Goal: Information Seeking & Learning: Learn about a topic

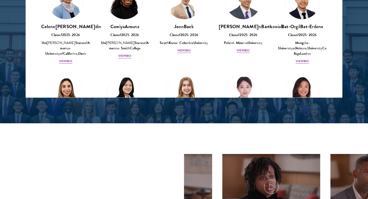
scroll to position [277, 0]
click at [125, 58] on span "Vi ew Bi o" at bounding box center [124, 55] width 13 height 5
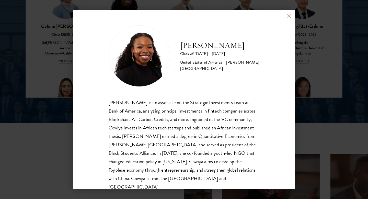
click at [20, 70] on div "Cowiya Arouna Class of 2025 - 2026 United States of America - Smith College Cow…" at bounding box center [184, 99] width 368 height 199
click at [55, 69] on div "Cel ene Ari din Cla ss o f 20 25 - 20 26 Uni ted Sta tes o f Amer ica - Unive r…" at bounding box center [65, 23] width 59 height 91
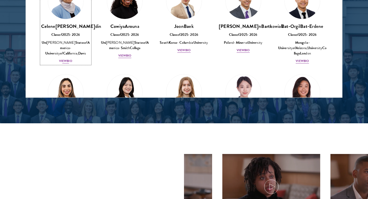
click at [66, 64] on div "Cel ene Ari din Cla ss o f 20 25 - 20 26 Uni ted Sta tes o f Amer ica - Unive r…" at bounding box center [65, 43] width 49 height 41
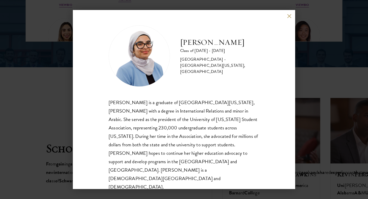
scroll to position [760, 0]
click at [288, 18] on button at bounding box center [289, 16] width 4 height 4
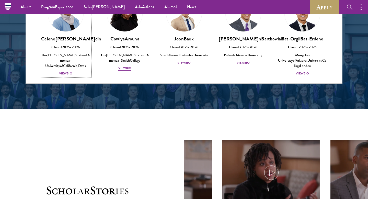
scroll to position [245, 0]
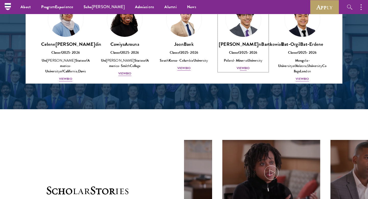
click at [252, 39] on img at bounding box center [243, 19] width 39 height 39
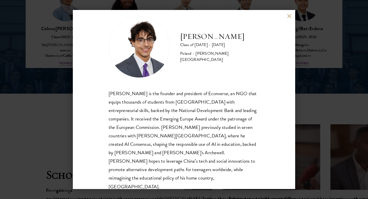
scroll to position [735, 0]
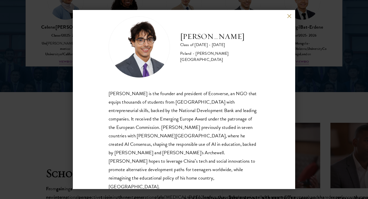
click at [307, 92] on div "Jan Bartkowiak Class of 2025 - 2026 Poland - Minerva University Jan Bartkowiak …" at bounding box center [184, 99] width 368 height 199
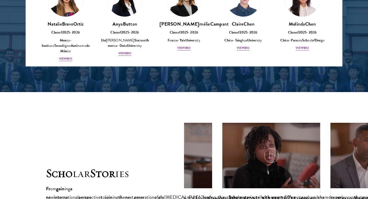
scroll to position [340, 0]
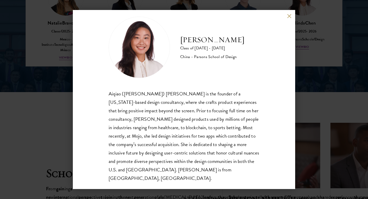
scroll to position [9, 0]
click at [289, 17] on button at bounding box center [289, 16] width 4 height 4
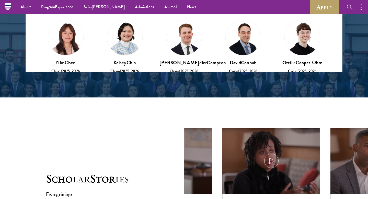
scroll to position [397, 0]
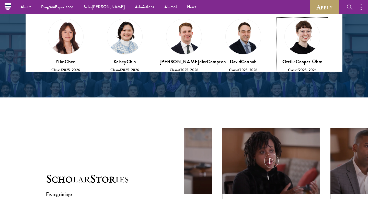
click at [292, 55] on img at bounding box center [302, 36] width 39 height 39
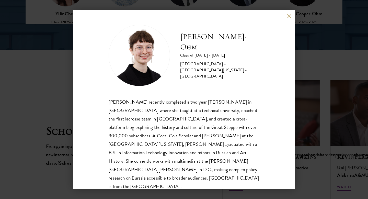
scroll to position [786, 0]
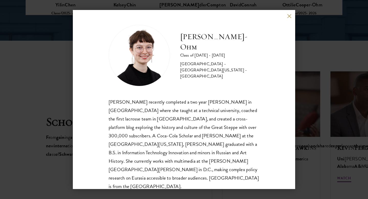
click at [290, 18] on button at bounding box center [289, 16] width 4 height 4
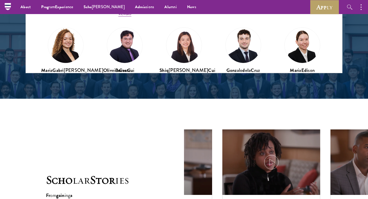
scroll to position [504, 0]
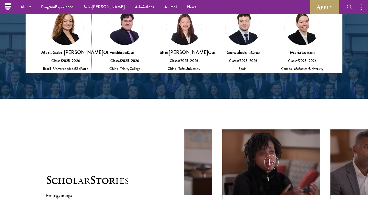
click at [61, 78] on b "Vi" at bounding box center [60, 76] width 3 height 5
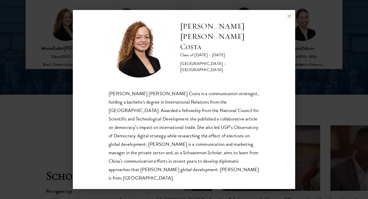
scroll to position [733, 0]
click at [337, 56] on div "Maria Gabriella Oliveira Costa Class of 2025 - 2026 Brazil - Universidade de Sã…" at bounding box center [184, 99] width 368 height 199
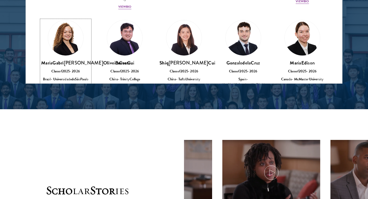
scroll to position [490, 0]
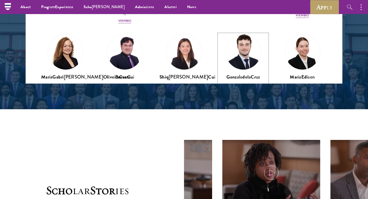
click at [242, 108] on span "Vi ew Bi o" at bounding box center [243, 106] width 13 height 5
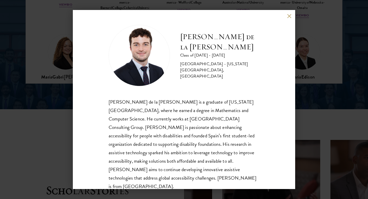
scroll to position [723, 0]
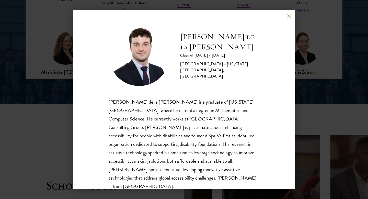
click at [310, 77] on div "Gonzalo de la Cruz Class of 2025 - 2026 Spain - New York University, Abu Dhabi …" at bounding box center [184, 99] width 368 height 199
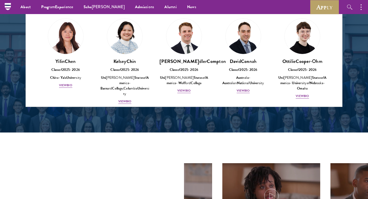
scroll to position [402, 0]
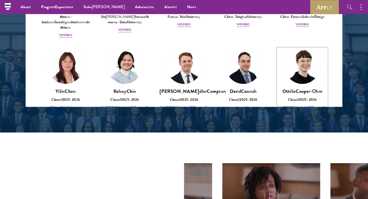
click at [302, 128] on span "Vi ew Bi o" at bounding box center [302, 125] width 13 height 5
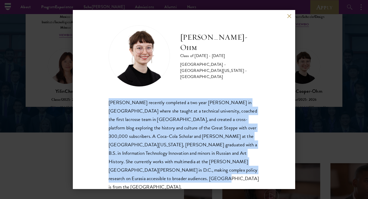
drag, startPoint x: 106, startPoint y: 103, endPoint x: 237, endPoint y: 172, distance: 149.0
click at [237, 172] on div "Ottilie Cooper-Ohm Class of 2025 - 2026 United States of America - University o…" at bounding box center [184, 99] width 222 height 179
copy div "Ottilie Cooper-Ohm recently completed a two year Fulbright grant in Uzbekistan …"
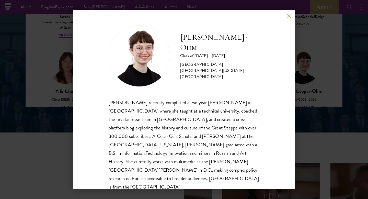
click at [268, 107] on div "Ottilie Cooper-Ohm Class of 2025 - 2026 United States of America - University o…" at bounding box center [184, 99] width 222 height 179
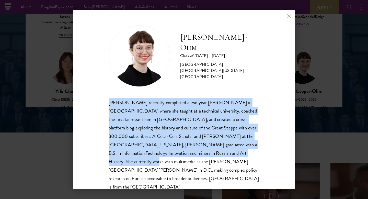
drag, startPoint x: 108, startPoint y: 103, endPoint x: 225, endPoint y: 150, distance: 126.9
click at [225, 150] on div "Ottilie Cooper-Ohm Class of 2025 - 2026 United States of America - University o…" at bounding box center [184, 99] width 222 height 179
click at [225, 150] on div "Ottilie Cooper-Ohm recently completed a two year Fulbright grant in Uzbekistan …" at bounding box center [184, 144] width 151 height 93
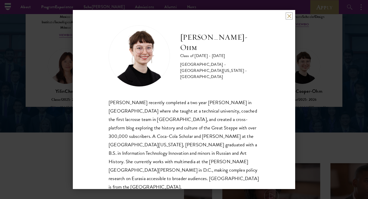
click at [288, 18] on button at bounding box center [289, 16] width 4 height 4
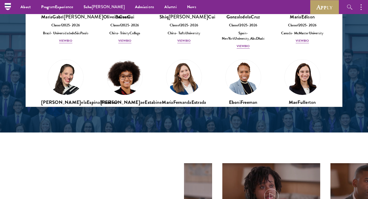
scroll to position [579, 0]
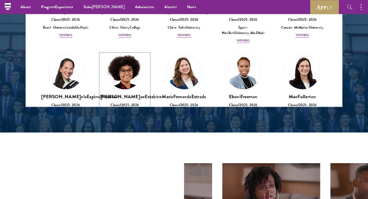
click at [123, 79] on img at bounding box center [124, 71] width 39 height 39
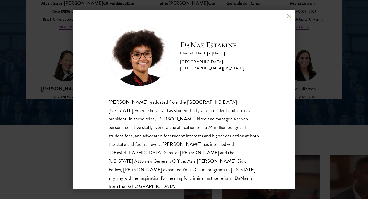
scroll to position [703, 0]
click at [290, 16] on button at bounding box center [289, 16] width 4 height 4
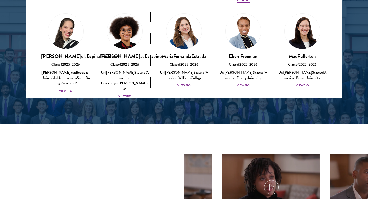
scroll to position [611, 0]
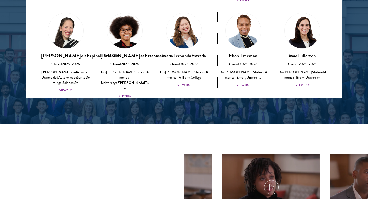
click at [242, 49] on img at bounding box center [243, 30] width 39 height 39
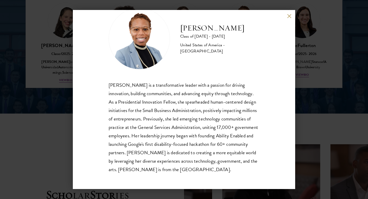
scroll to position [714, 0]
click at [296, 80] on div "Eboni Freeman Class of 2025 - 2026 United States of America - Emory University …" at bounding box center [184, 99] width 368 height 199
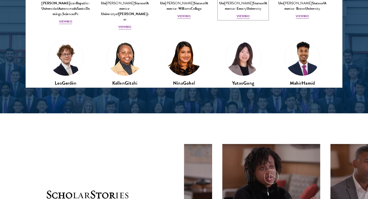
scroll to position [679, 0]
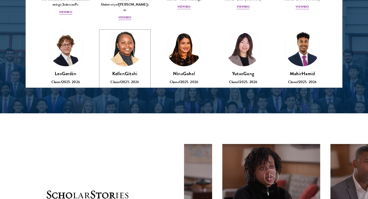
click at [130, 56] on img at bounding box center [124, 48] width 39 height 39
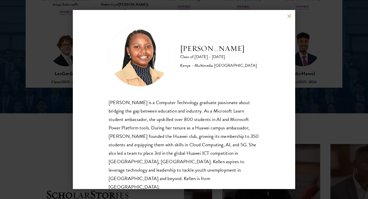
click at [296, 68] on div "Kellen Gitahi Class of 2025 - 2026 Kenya - Multimedia University of Kenya Kelle…" at bounding box center [184, 99] width 368 height 199
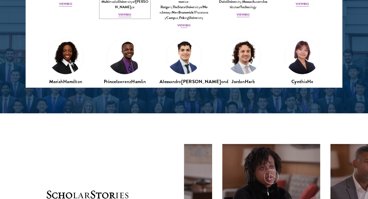
scroll to position [774, 0]
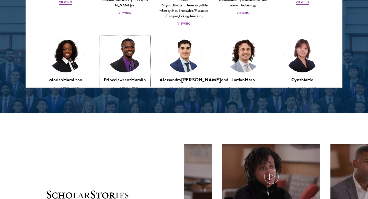
click at [128, 62] on img at bounding box center [124, 54] width 39 height 39
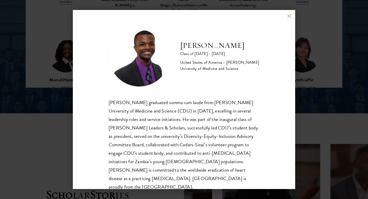
click at [309, 53] on div "Princelawrenz Hamlin Class of 2025 - 2026 United States of America - Charles R.…" at bounding box center [184, 99] width 368 height 199
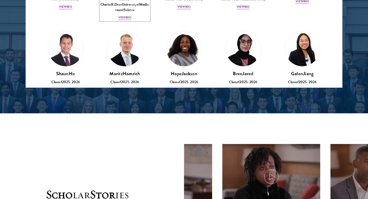
scroll to position [902, 0]
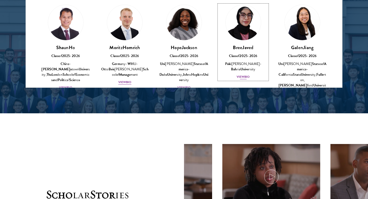
click at [243, 19] on img at bounding box center [243, 22] width 39 height 39
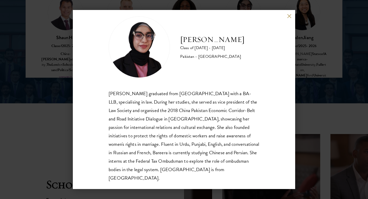
scroll to position [725, 0]
click at [289, 17] on button at bounding box center [289, 16] width 4 height 4
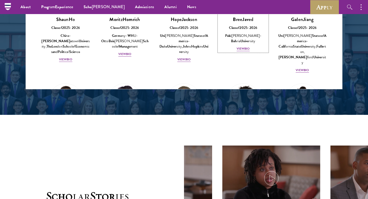
scroll to position [941, 0]
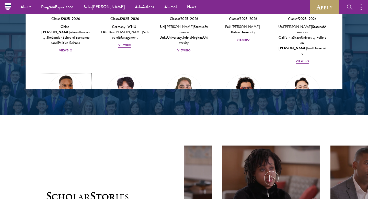
click at [74, 83] on img at bounding box center [65, 92] width 39 height 39
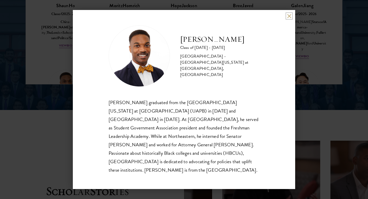
scroll to position [718, 0]
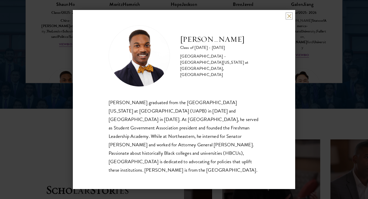
click at [289, 18] on button at bounding box center [289, 16] width 4 height 4
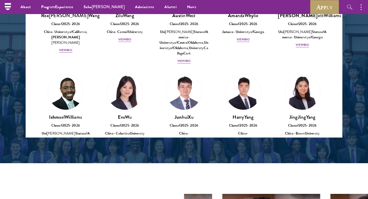
scroll to position [662, 0]
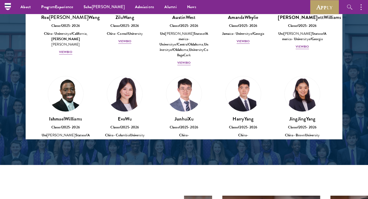
click at [129, 165] on img at bounding box center [124, 184] width 39 height 39
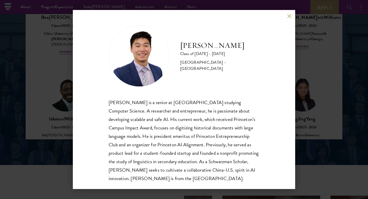
click at [56, 84] on div "James Zhang Class of 2025 - 2026 United States of America - Princeton Universit…" at bounding box center [184, 99] width 368 height 199
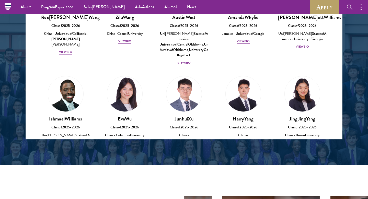
scroll to position [2497, 0]
click at [70, 165] on img at bounding box center [65, 184] width 39 height 39
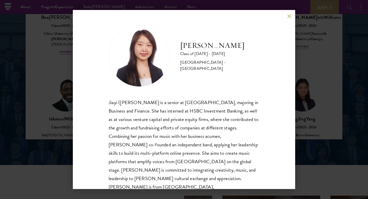
scroll to position [6, 0]
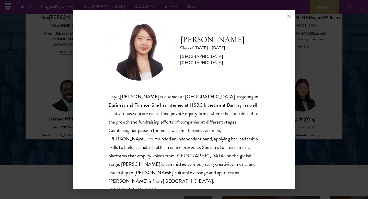
click at [72, 83] on div "Dora Zhang Class of 2025 - 2026 China - Peking University Jiayi (Dora) Zhang is…" at bounding box center [184, 99] width 368 height 199
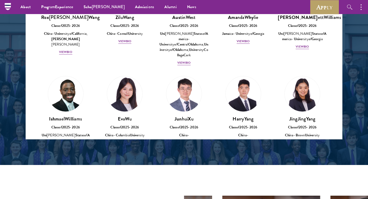
scroll to position [2497, 0]
click at [133, 165] on img at bounding box center [124, 184] width 39 height 39
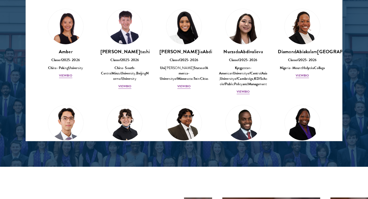
scroll to position [0, 0]
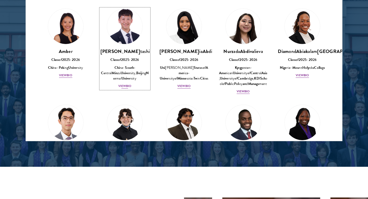
click at [114, 46] on img at bounding box center [124, 26] width 39 height 39
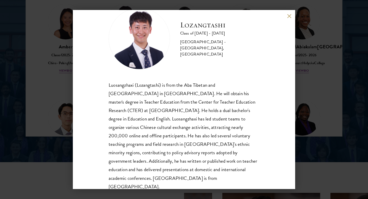
scroll to position [669, 0]
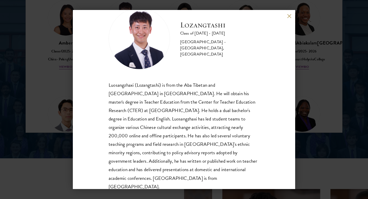
click at [56, 111] on div "Lozangtashi Class of [DATE] - [DATE] [GEOGRAPHIC_DATA] - [GEOGRAPHIC_DATA], [GE…" at bounding box center [184, 99] width 368 height 199
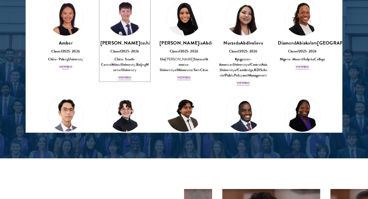
click at [65, 54] on b "20" at bounding box center [64, 51] width 4 height 5
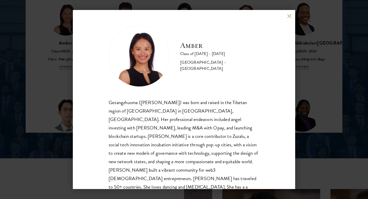
scroll to position [9, 0]
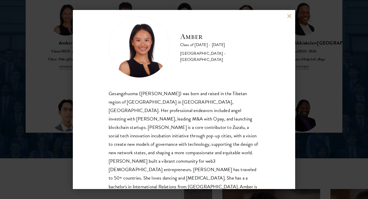
click at [66, 100] on div "Amber Class of [DATE] - [DATE] [GEOGRAPHIC_DATA] - [GEOGRAPHIC_DATA] Gesangzhuo…" at bounding box center [184, 99] width 368 height 199
click at [63, 135] on div "Abo ut Over view Leade rship Don ors Prog ram Exper ience Over view [PERSON_NAM…" at bounding box center [184, 196] width 368 height 1731
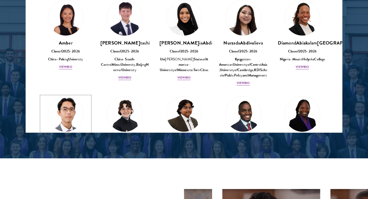
click at [66, 133] on img at bounding box center [65, 114] width 39 height 39
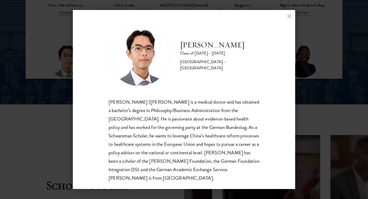
scroll to position [723, 0]
click at [56, 114] on div "[PERSON_NAME] Class of [DATE] - [DATE] [GEOGRAPHIC_DATA] - [GEOGRAPHIC_DATA] [P…" at bounding box center [184, 99] width 368 height 199
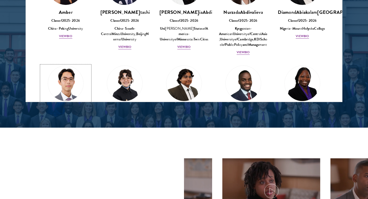
scroll to position [39, 0]
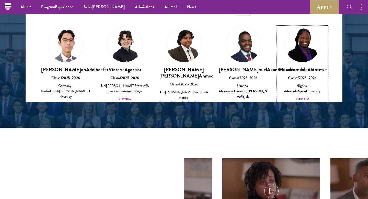
click at [317, 91] on link "Oluwada [PERSON_NAME] tewe Cla ss o f 20 25 - 20 26 Nige ria - Adek unle Aja si…" at bounding box center [302, 64] width 49 height 75
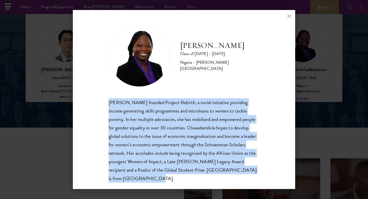
scroll to position [1, 0]
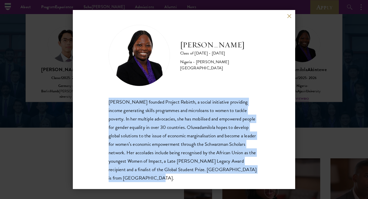
drag, startPoint x: 105, startPoint y: 104, endPoint x: 259, endPoint y: 166, distance: 166.0
click at [259, 166] on div "[PERSON_NAME] Class of [DATE] - [DATE] [GEOGRAPHIC_DATA] - [PERSON_NAME][GEOGRA…" at bounding box center [184, 99] width 222 height 179
copy div "[PERSON_NAME] founded Project Rebirth, a social initiative providing income gen…"
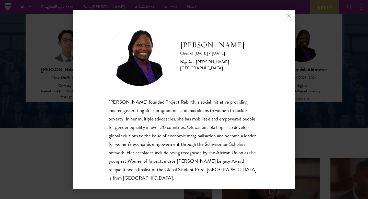
click at [207, 173] on div "[PERSON_NAME] founded Project Rebirth, a social initiative providing income gen…" at bounding box center [184, 140] width 151 height 84
click at [67, 119] on div "[PERSON_NAME] Class of [DATE] - [DATE] [GEOGRAPHIC_DATA] - [PERSON_NAME][GEOGRA…" at bounding box center [184, 99] width 368 height 199
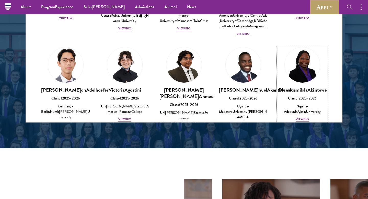
scroll to position [46, 0]
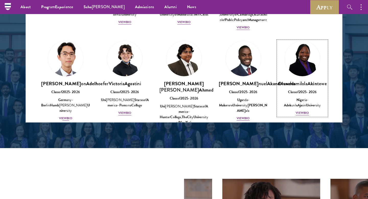
click at [57, 78] on img at bounding box center [65, 58] width 39 height 39
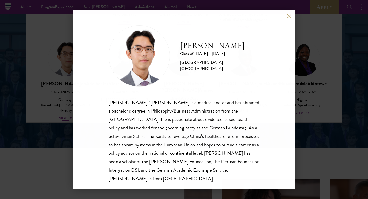
click at [71, 83] on div "[PERSON_NAME] Class of [DATE] - [DATE] [GEOGRAPHIC_DATA] - [GEOGRAPHIC_DATA] [P…" at bounding box center [184, 99] width 368 height 199
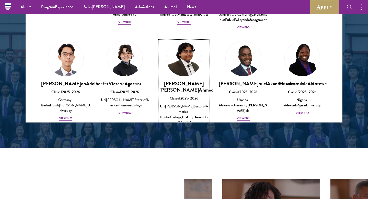
click at [185, 78] on img at bounding box center [184, 58] width 39 height 39
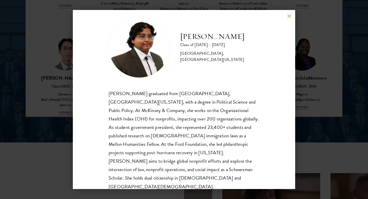
scroll to position [687, 0]
